Goal: Task Accomplishment & Management: Complete application form

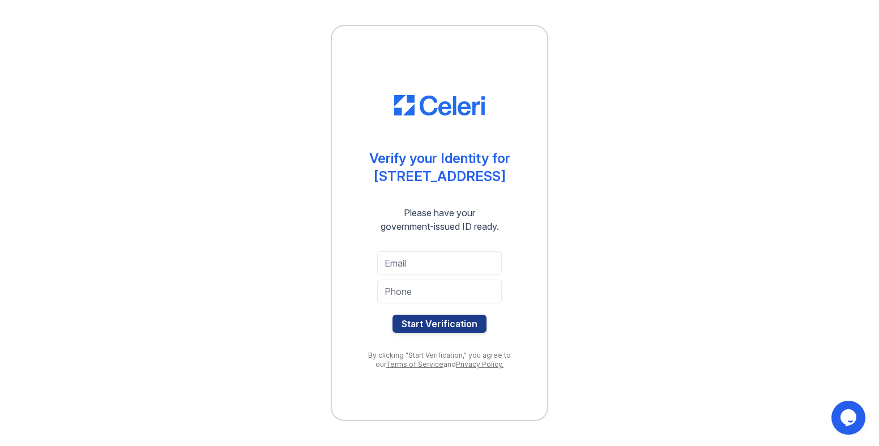
type input "easter@law.cardozo.yu.edu"
click at [441, 291] on input "tel" at bounding box center [439, 292] width 125 height 24
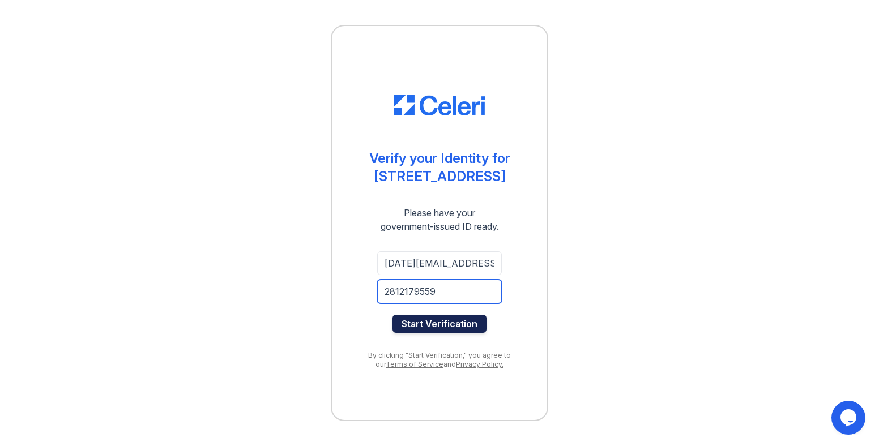
type input "2812179559"
click at [452, 324] on button "Start Verification" at bounding box center [439, 324] width 94 height 18
